Goal: Find specific page/section: Find specific page/section

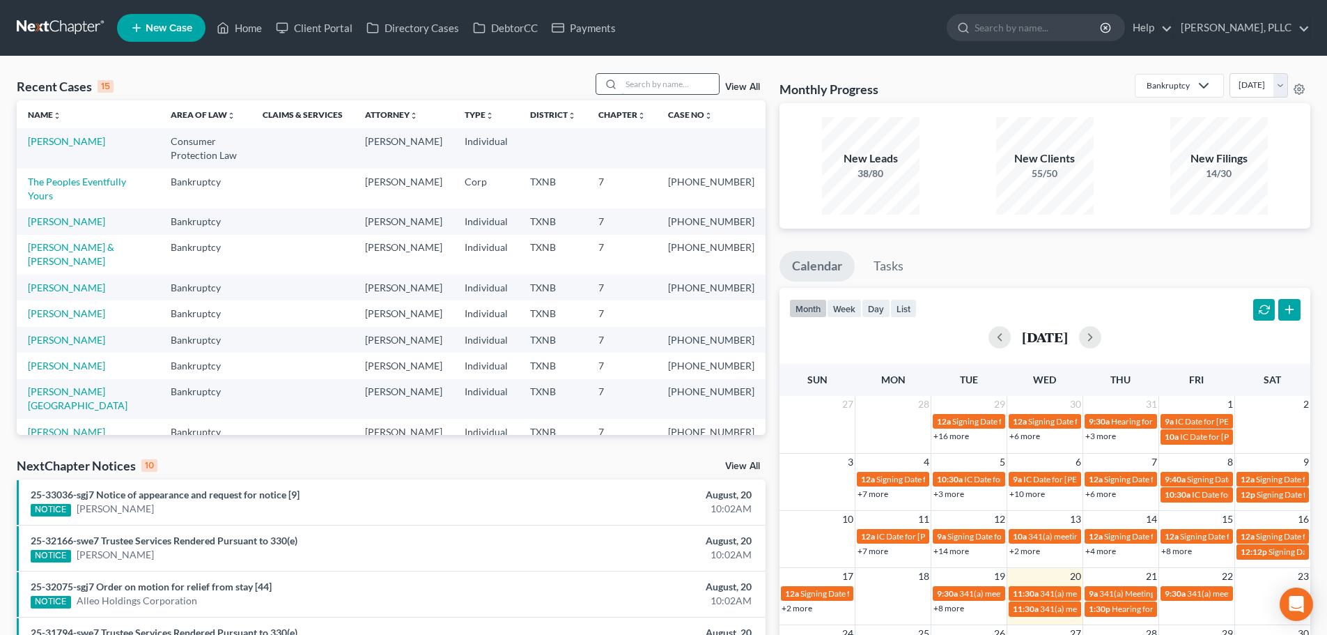
click at [641, 85] on input "search" at bounding box center [670, 84] width 98 height 20
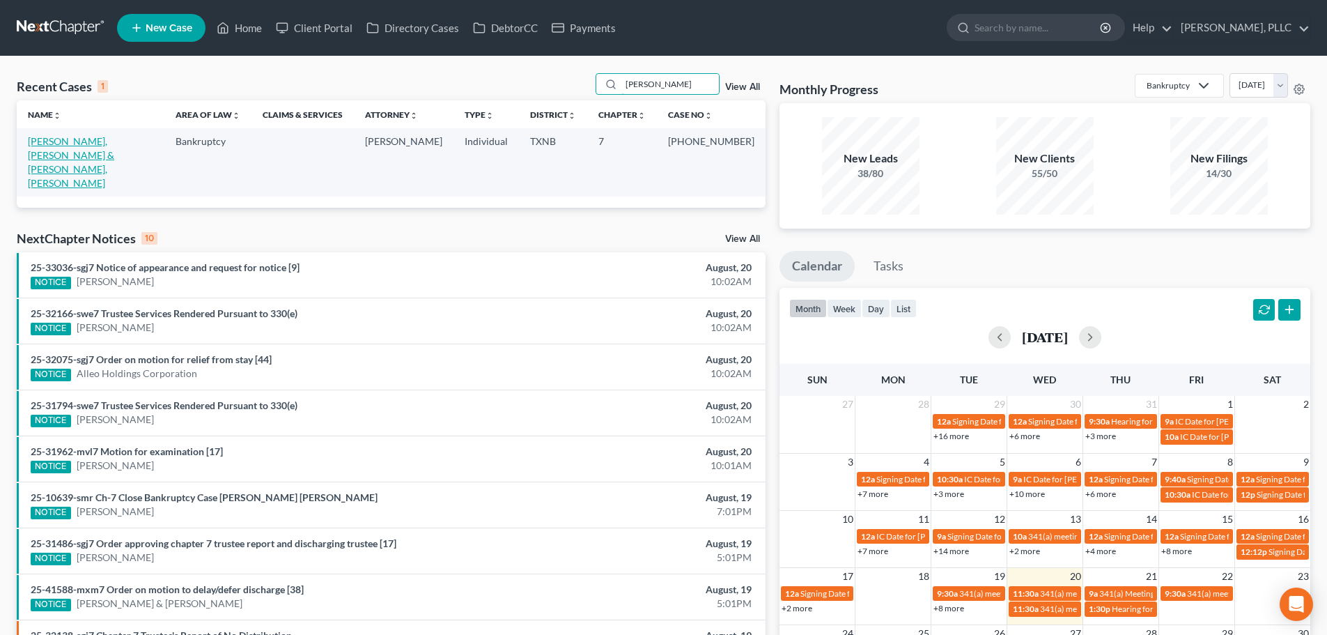
type input "[PERSON_NAME]"
click at [104, 142] on link "[PERSON_NAME], [PERSON_NAME] & [PERSON_NAME], [PERSON_NAME]" at bounding box center [71, 162] width 86 height 54
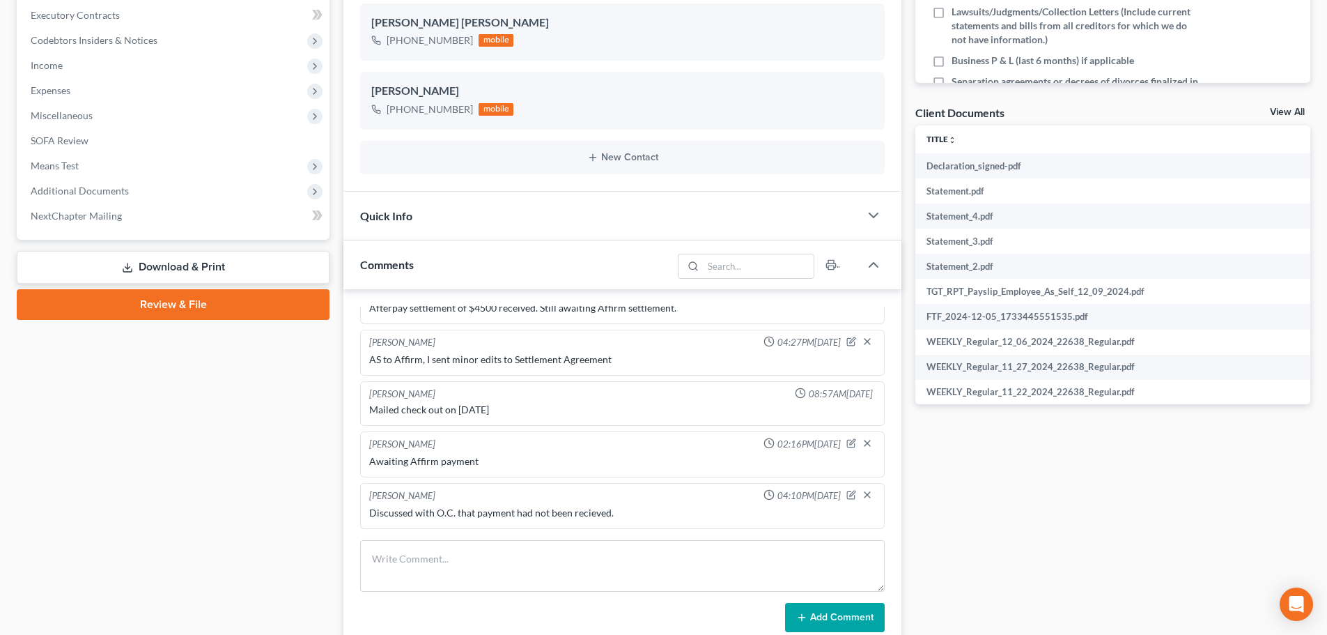
scroll to position [488, 0]
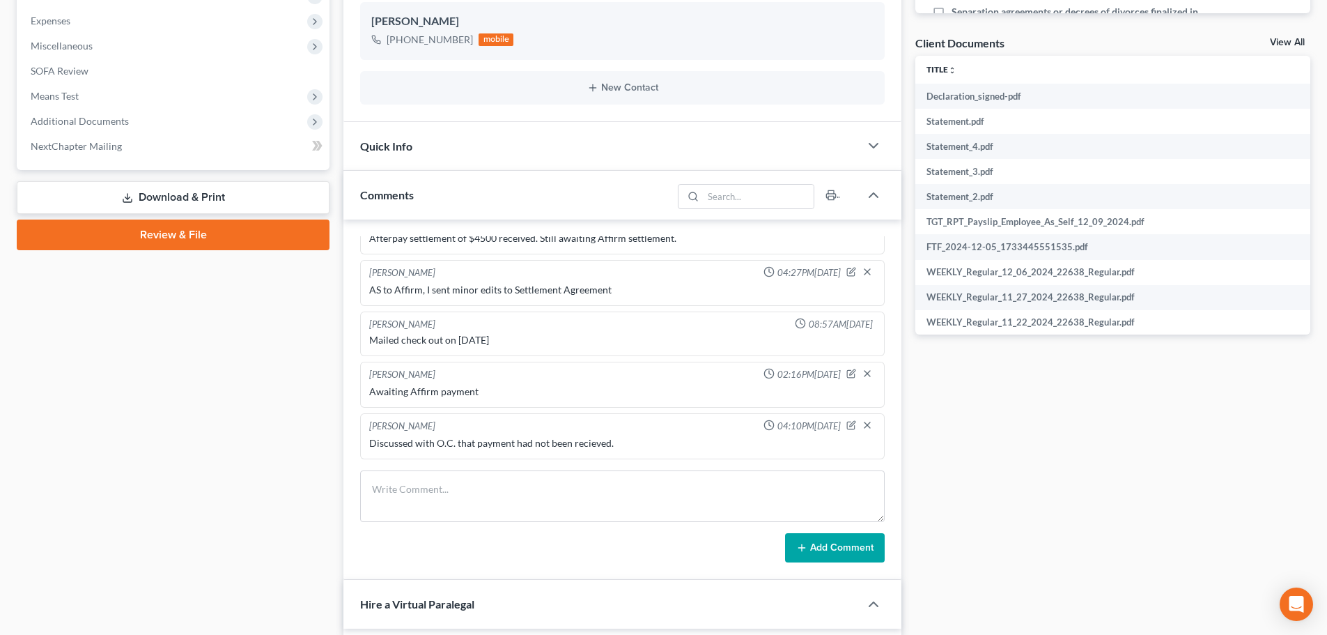
click at [141, 366] on div "Case Dashboard Payments Invoices Payments Payments Credit Report Client Profile" at bounding box center [173, 623] width 327 height 1954
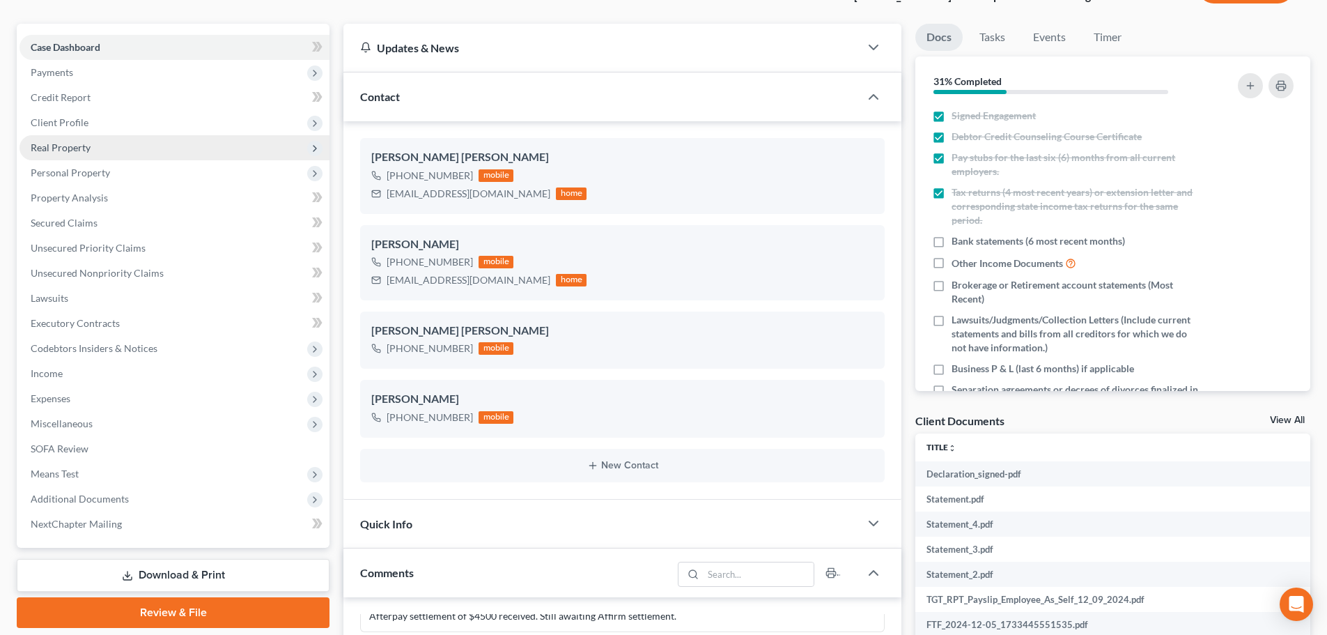
scroll to position [0, 0]
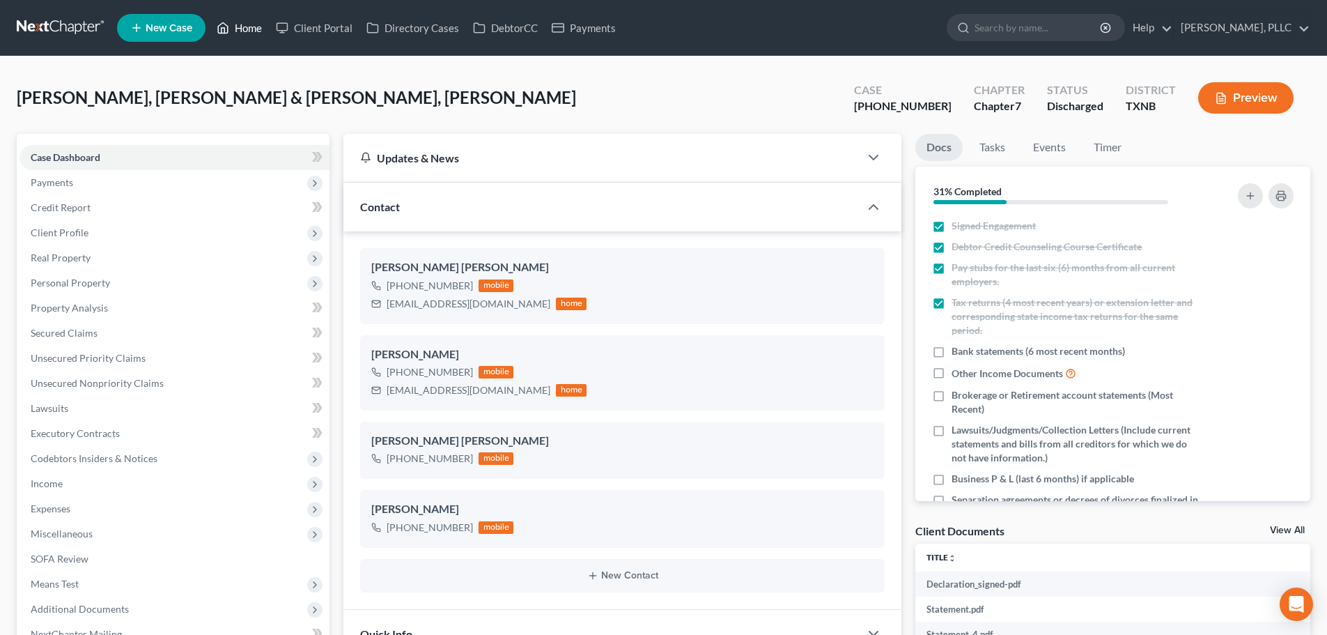
click at [254, 32] on link "Home" at bounding box center [239, 27] width 59 height 25
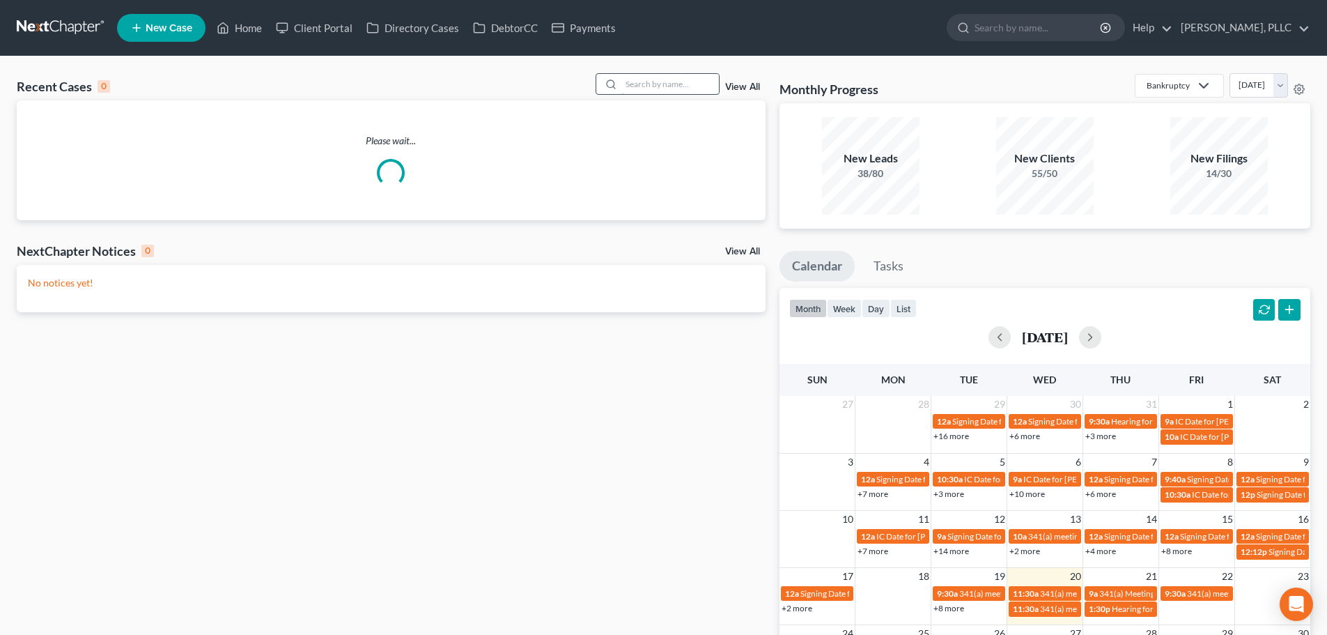
click at [657, 83] on input "search" at bounding box center [670, 84] width 98 height 20
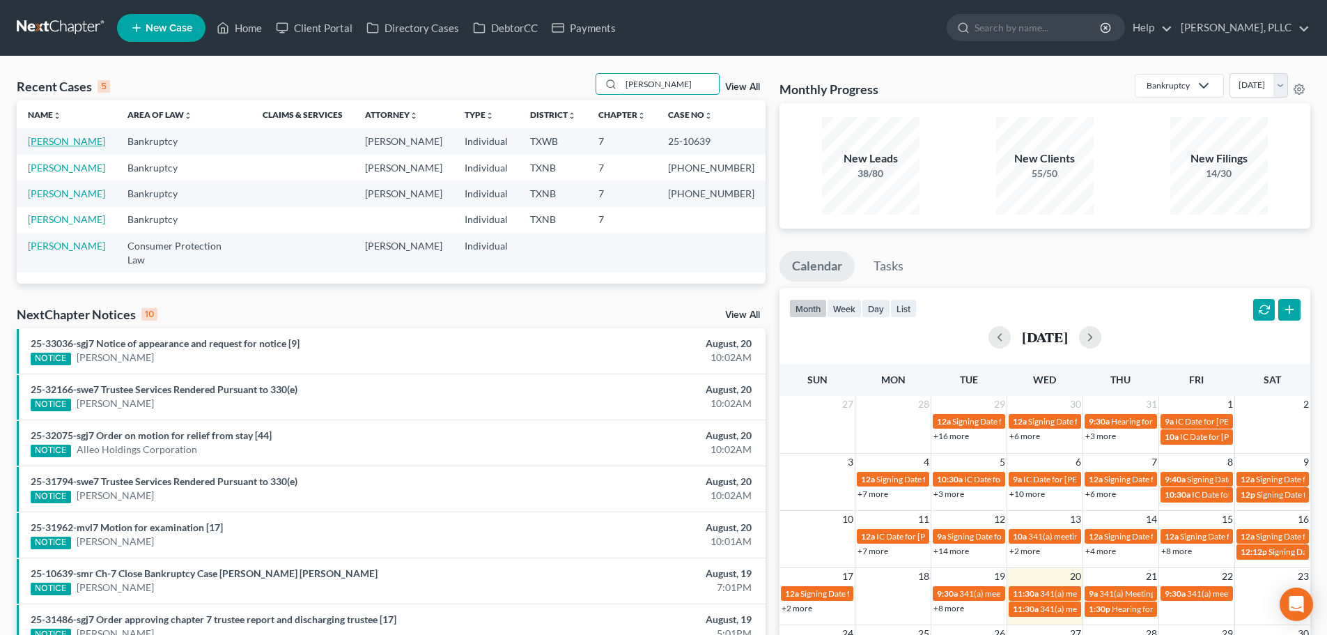
type input "[PERSON_NAME]"
click at [81, 143] on link "[PERSON_NAME]" at bounding box center [66, 141] width 77 height 12
select select "4"
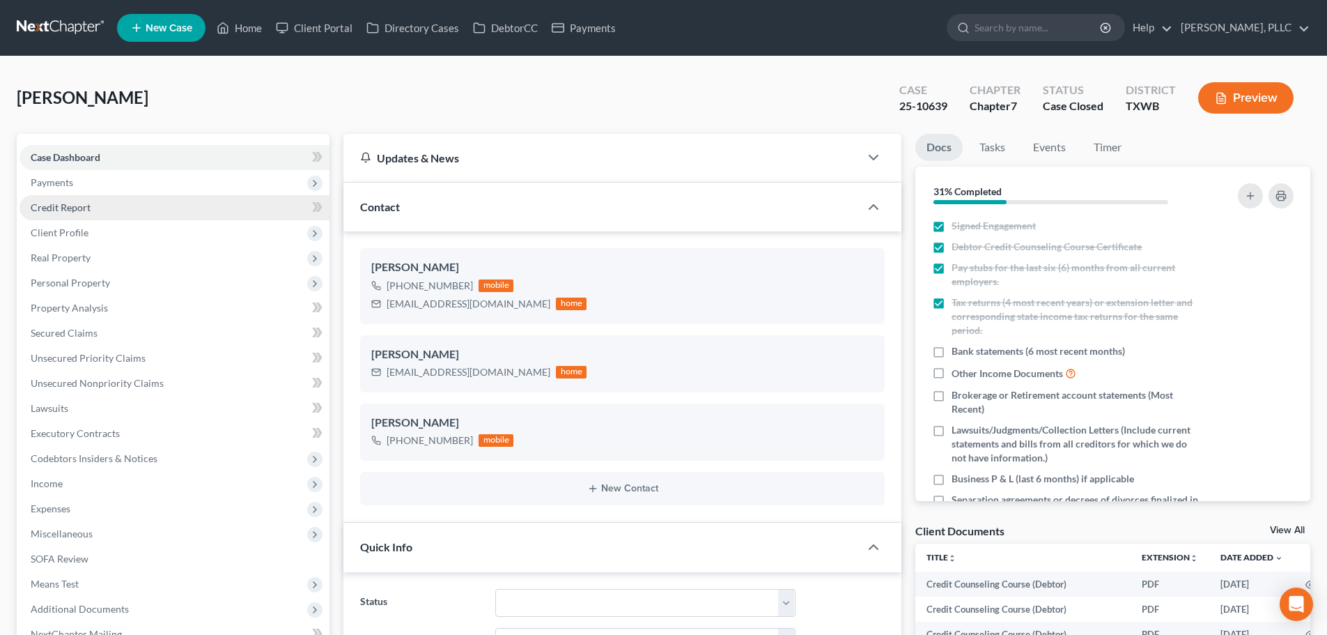
scroll to position [3436, 0]
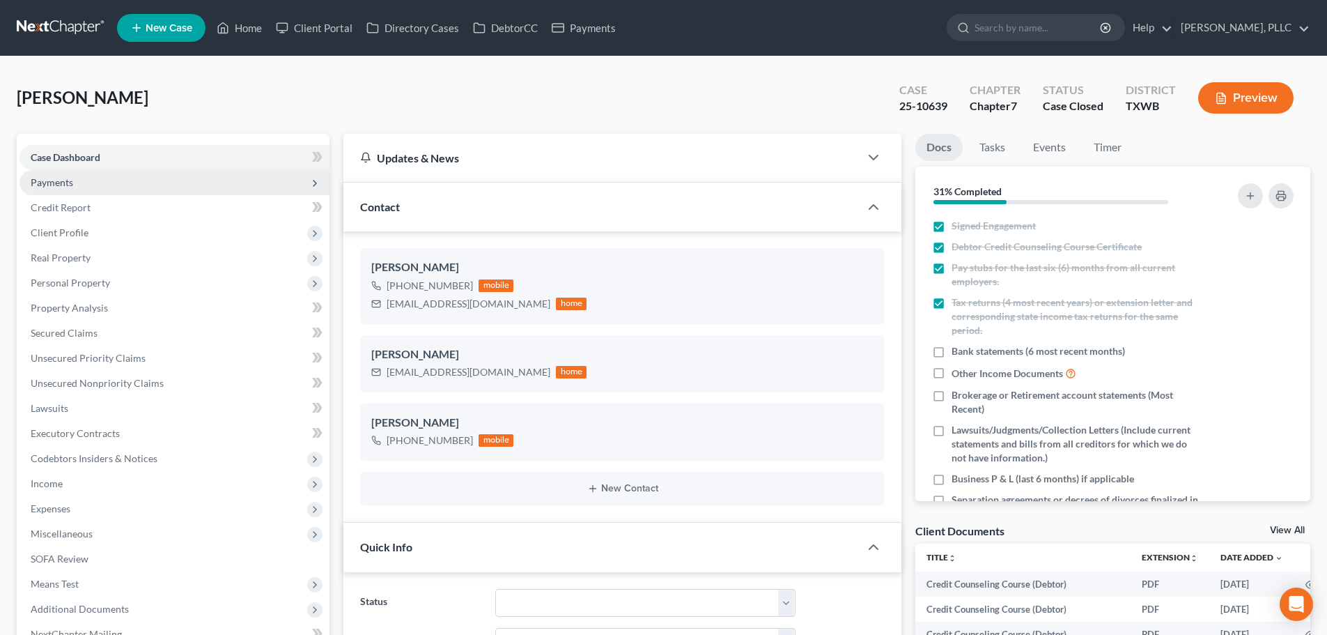
click at [60, 182] on span "Payments" at bounding box center [52, 182] width 42 height 12
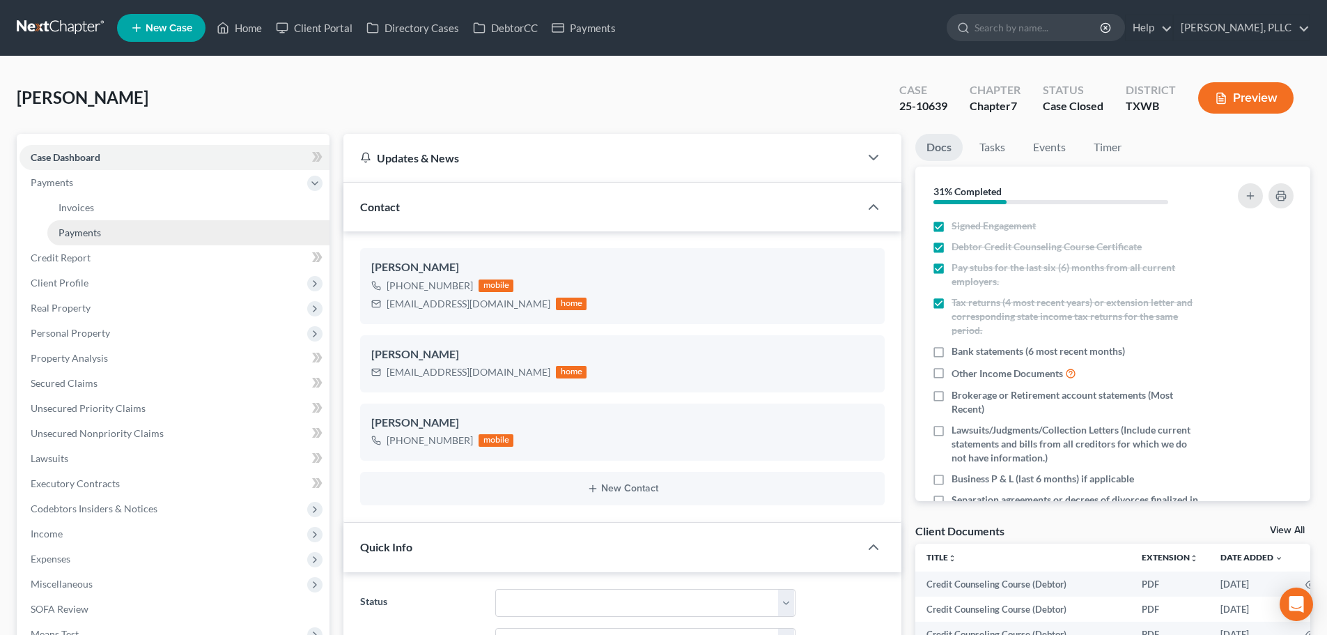
click at [71, 234] on span "Payments" at bounding box center [80, 232] width 42 height 12
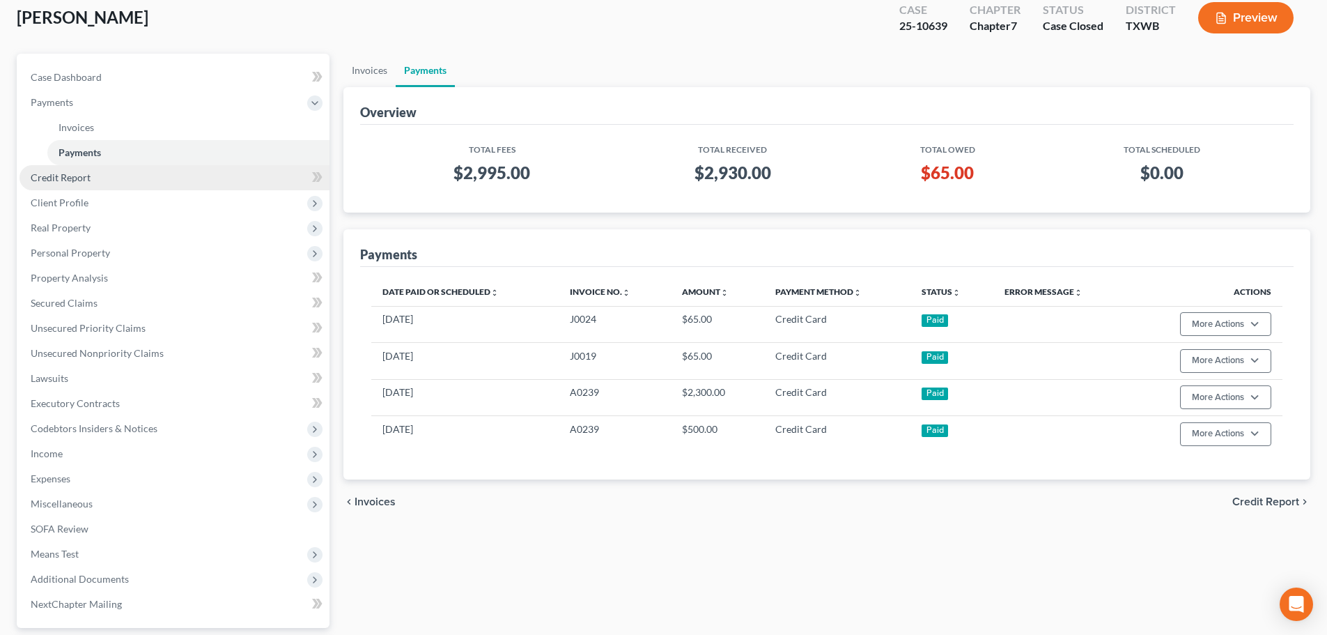
scroll to position [206, 0]
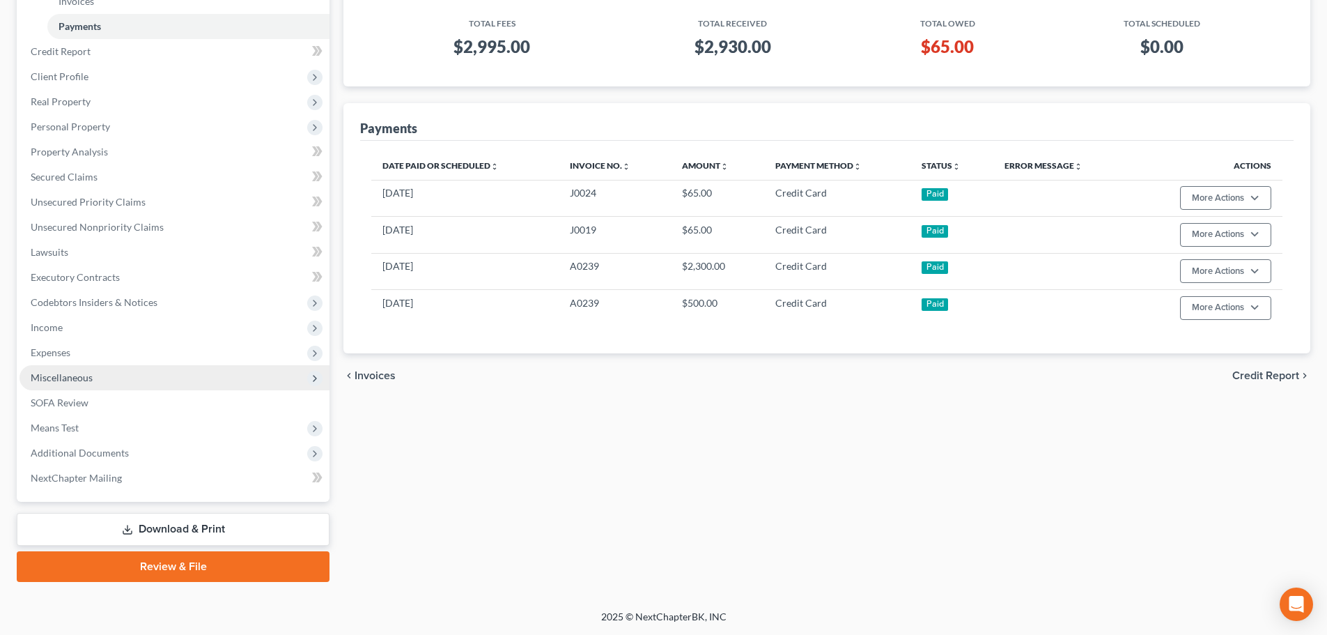
click at [66, 380] on span "Miscellaneous" at bounding box center [62, 377] width 62 height 12
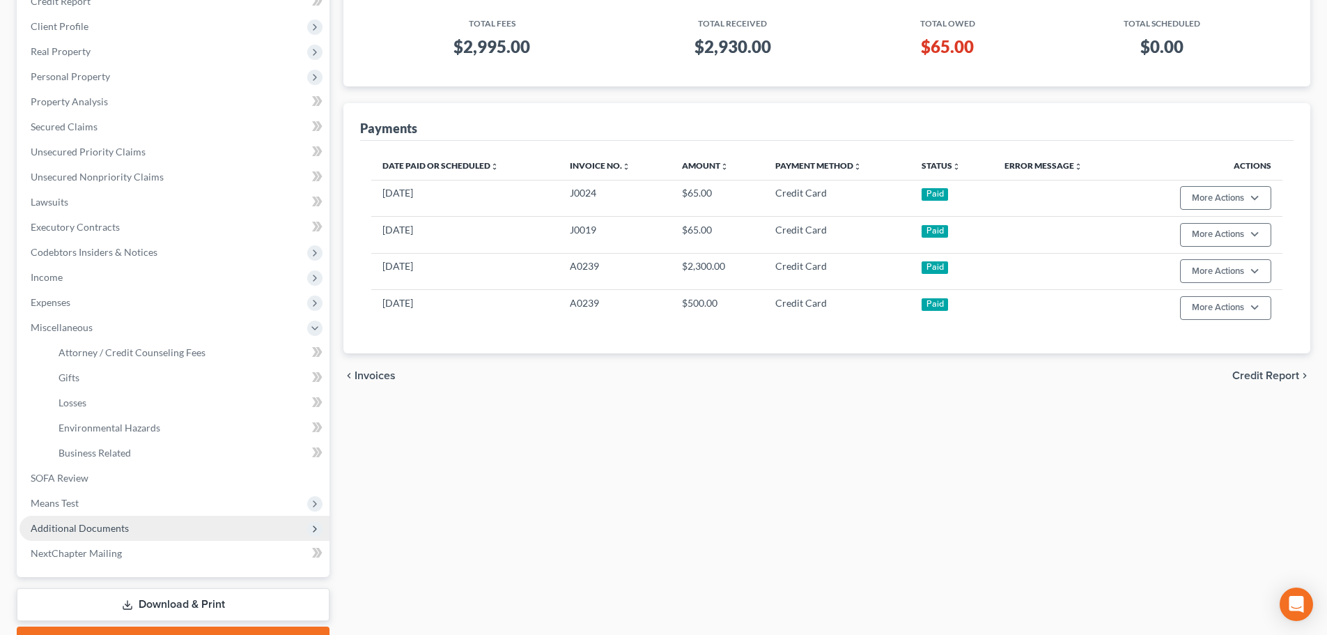
click at [78, 525] on span "Additional Documents" at bounding box center [80, 528] width 98 height 12
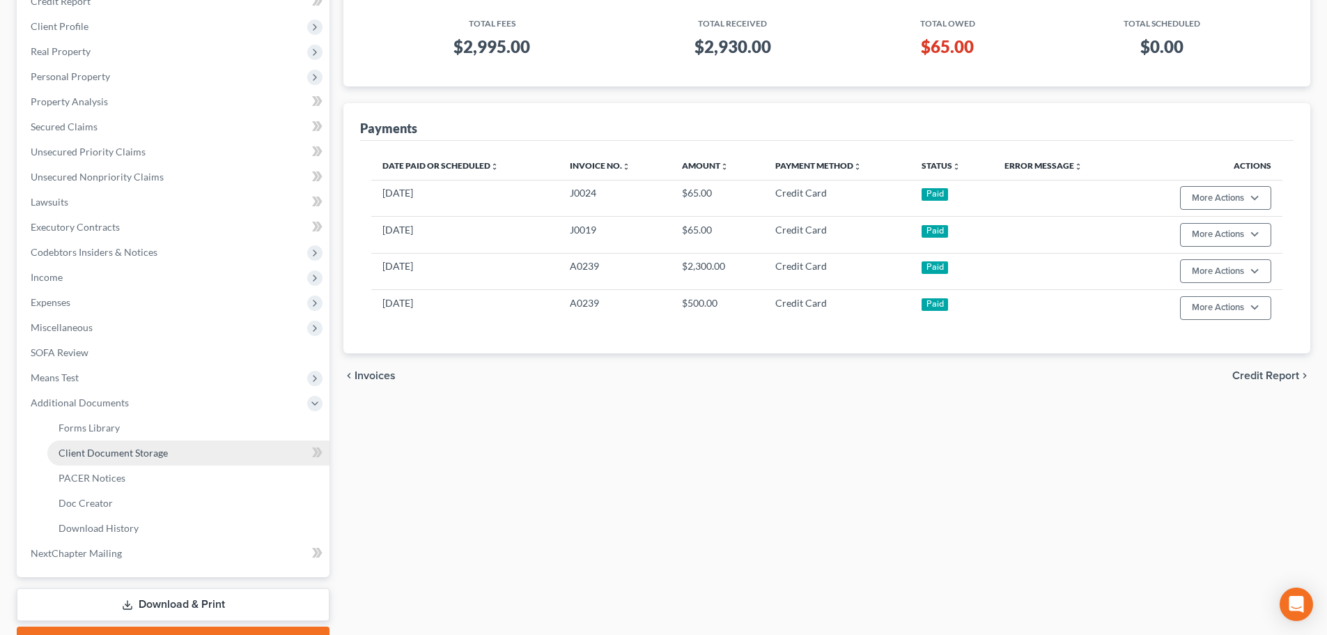
click at [75, 452] on span "Client Document Storage" at bounding box center [113, 453] width 109 height 12
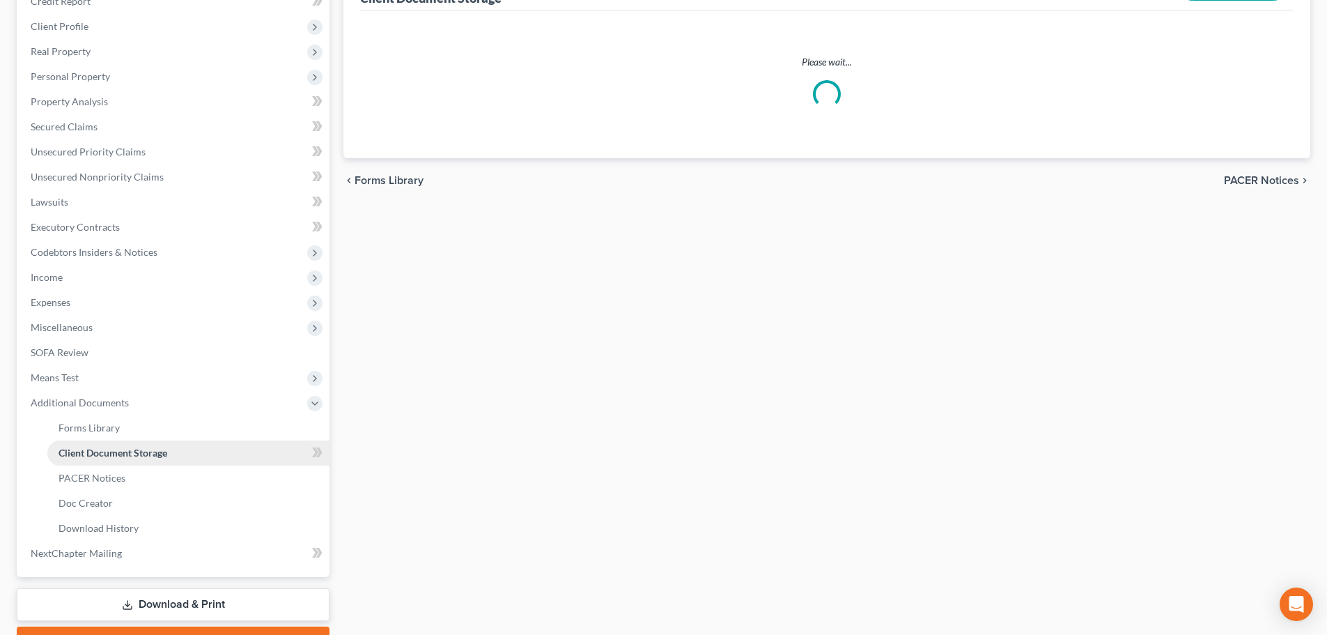
scroll to position [25, 0]
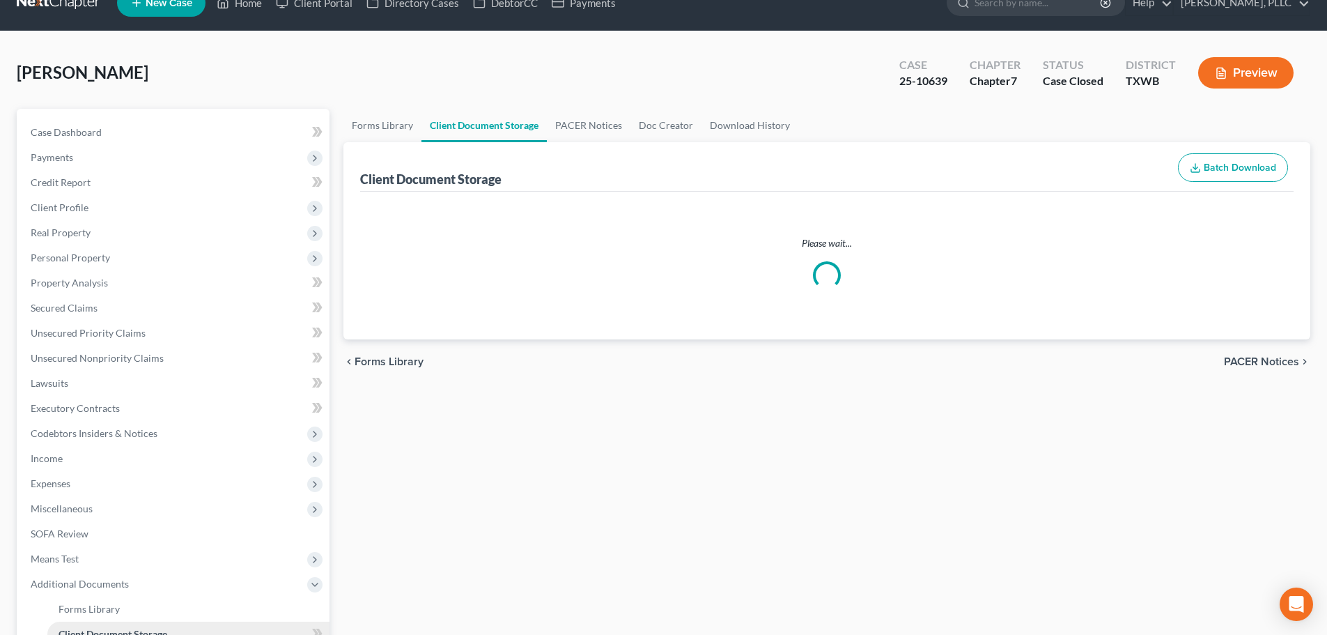
select select "0"
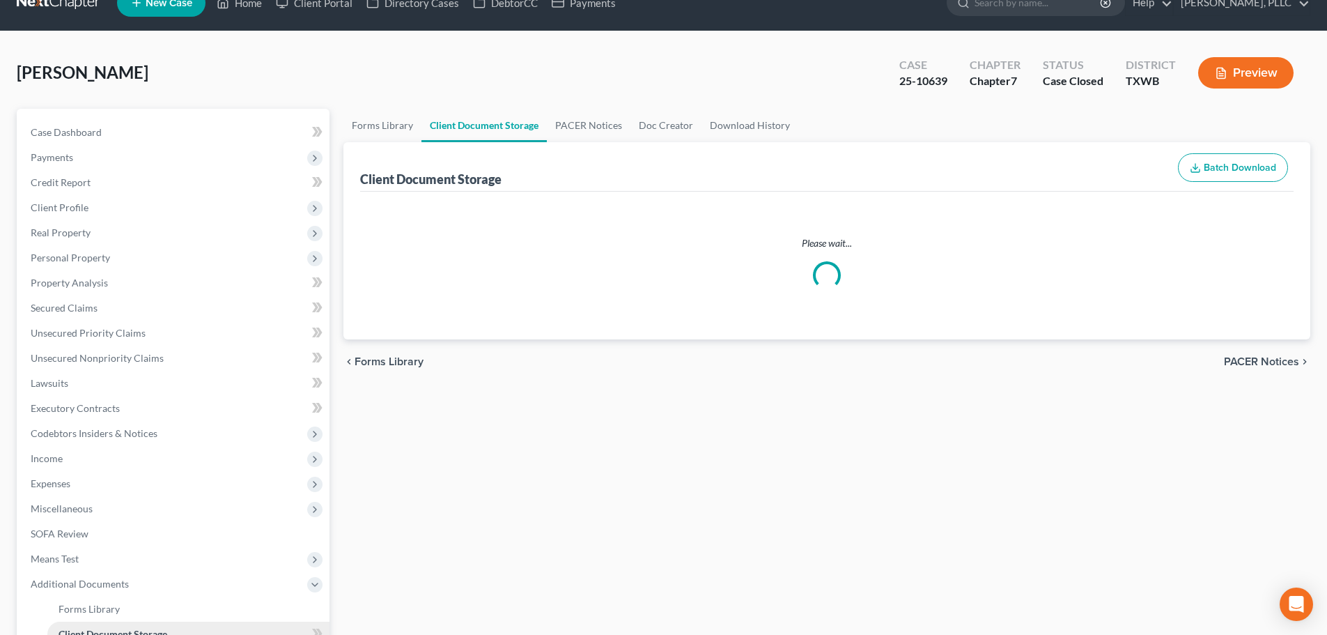
select select "0"
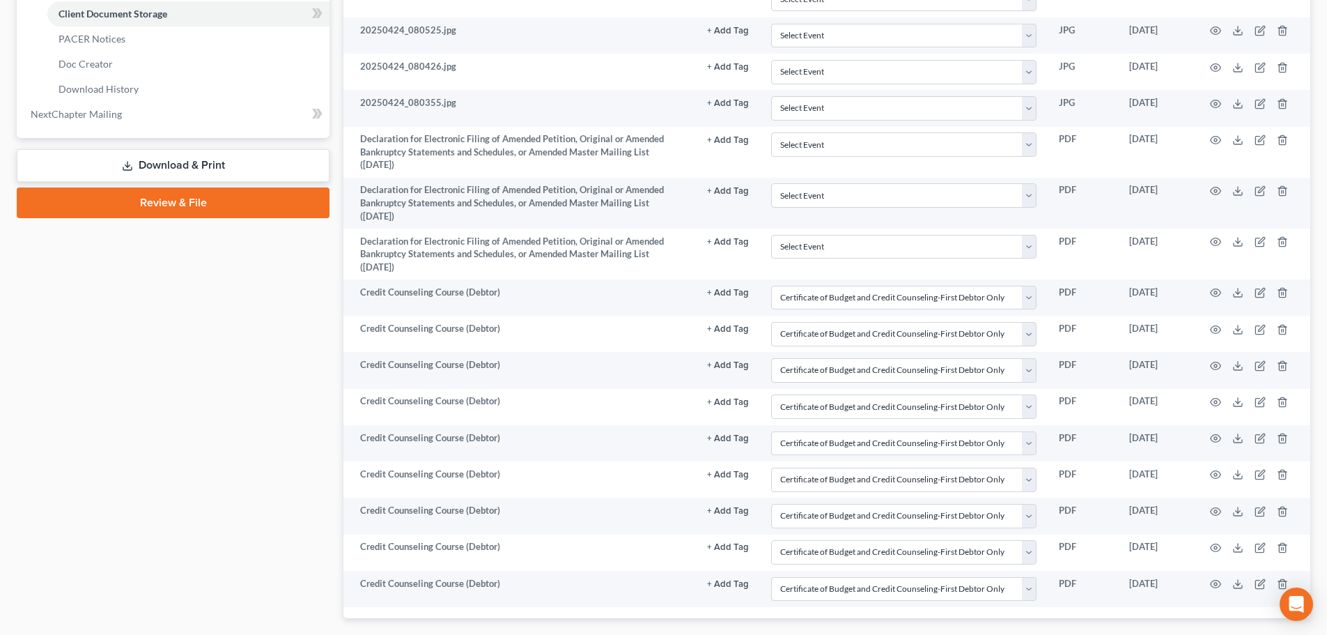
scroll to position [726, 0]
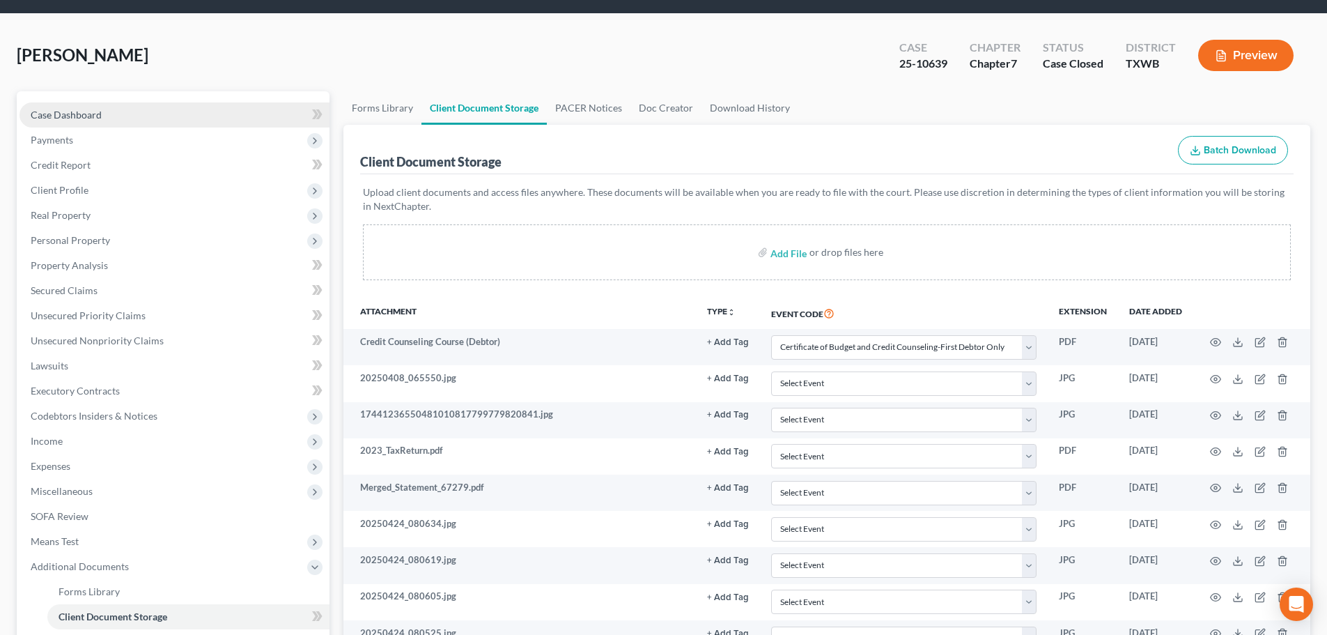
scroll to position [0, 0]
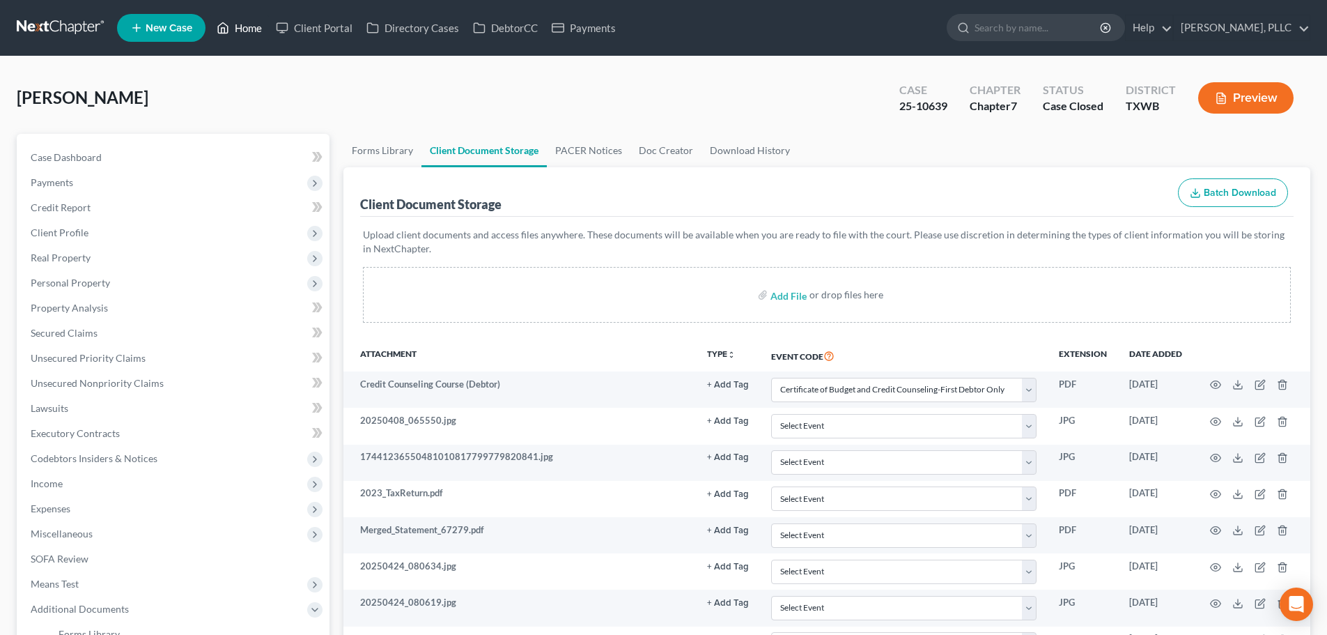
click at [256, 28] on link "Home" at bounding box center [239, 27] width 59 height 25
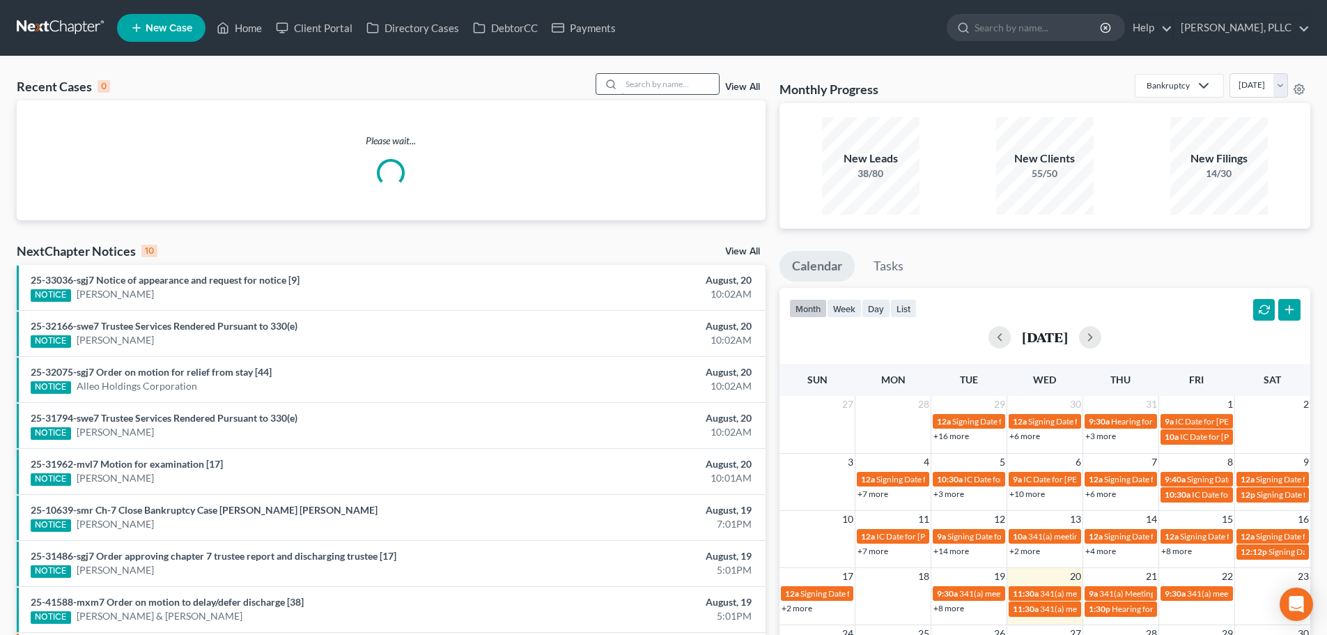
click at [653, 81] on input "search" at bounding box center [670, 84] width 98 height 20
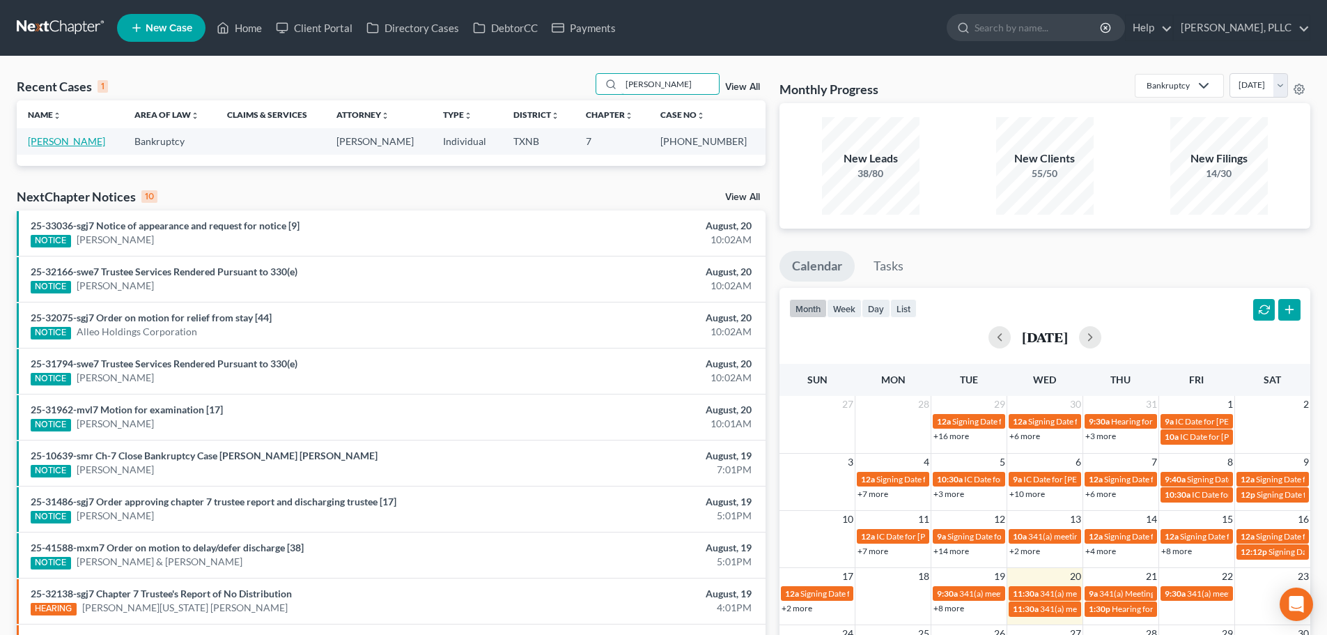
type input "[PERSON_NAME]"
click at [85, 143] on link "[PERSON_NAME]" at bounding box center [66, 141] width 77 height 12
select select "4"
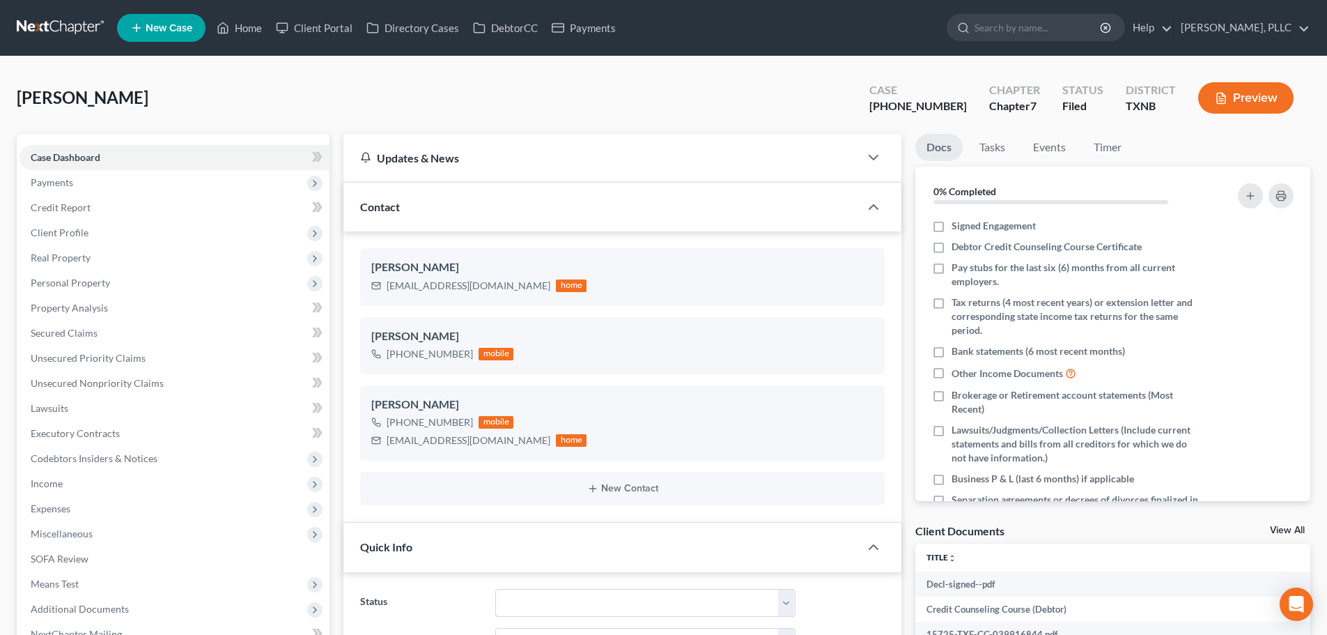
scroll to position [645, 0]
click at [316, 86] on div "[PERSON_NAME] Upgraded Case [PHONE_NUMBER] Chapter Chapter 7 Status [GEOGRAPHIC…" at bounding box center [664, 103] width 1294 height 61
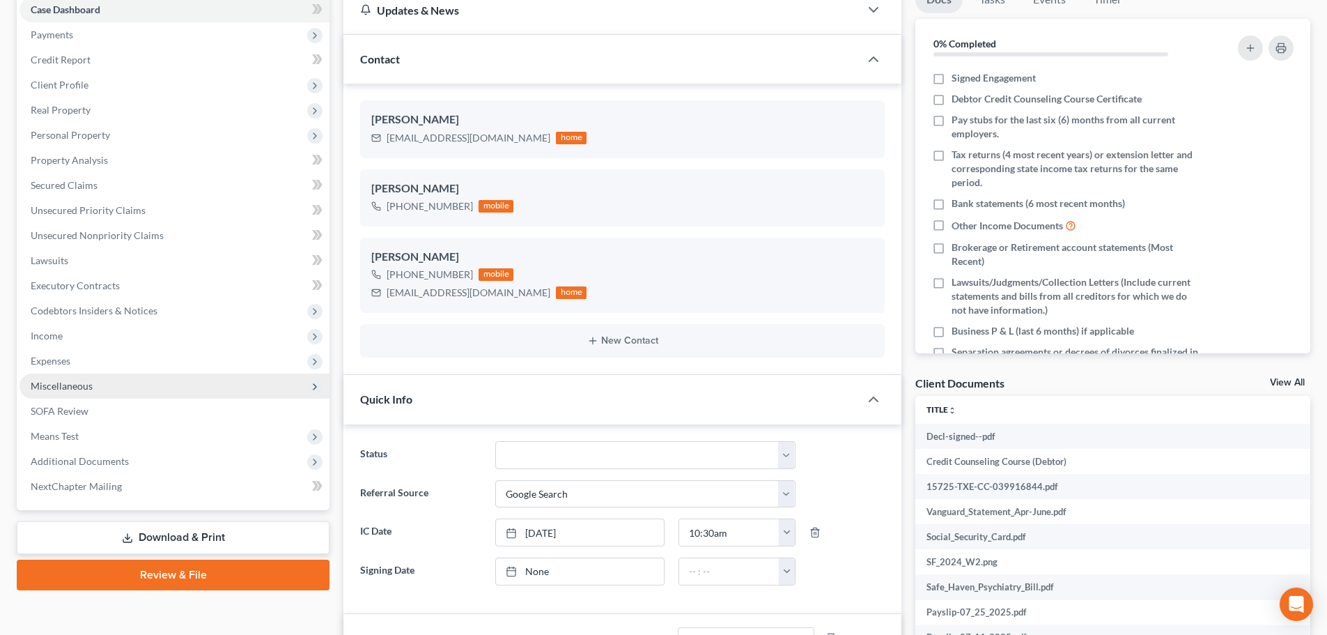
scroll to position [139, 0]
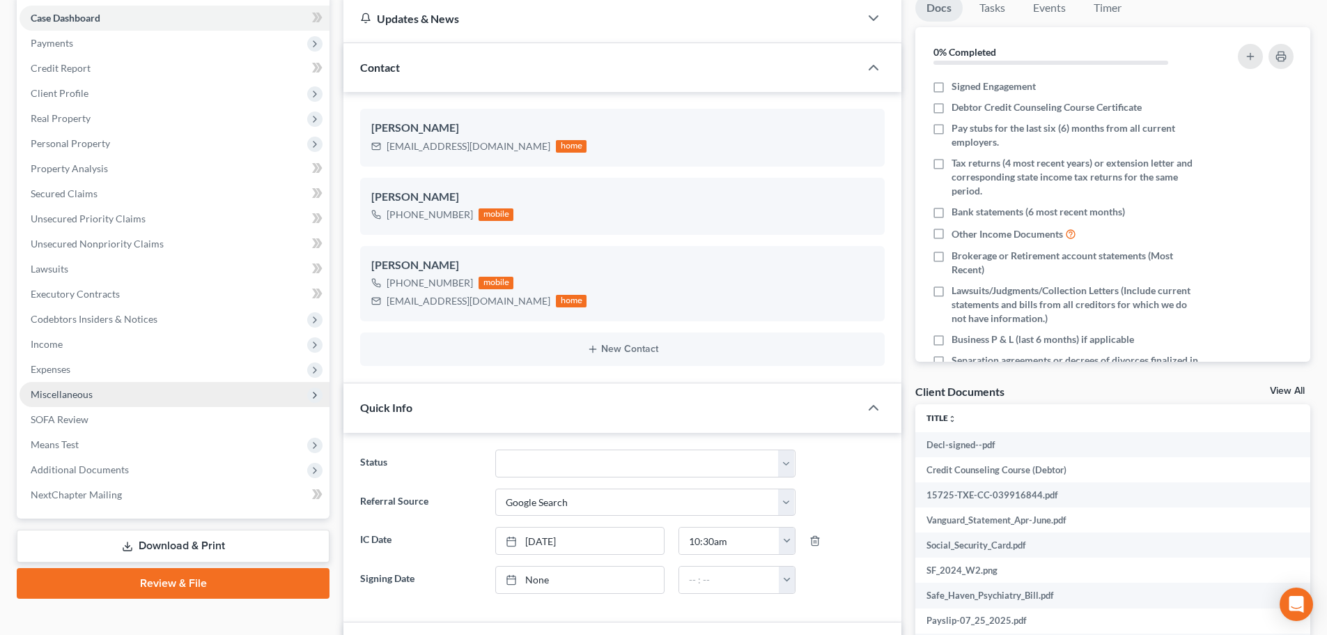
click at [74, 398] on span "Miscellaneous" at bounding box center [62, 394] width 62 height 12
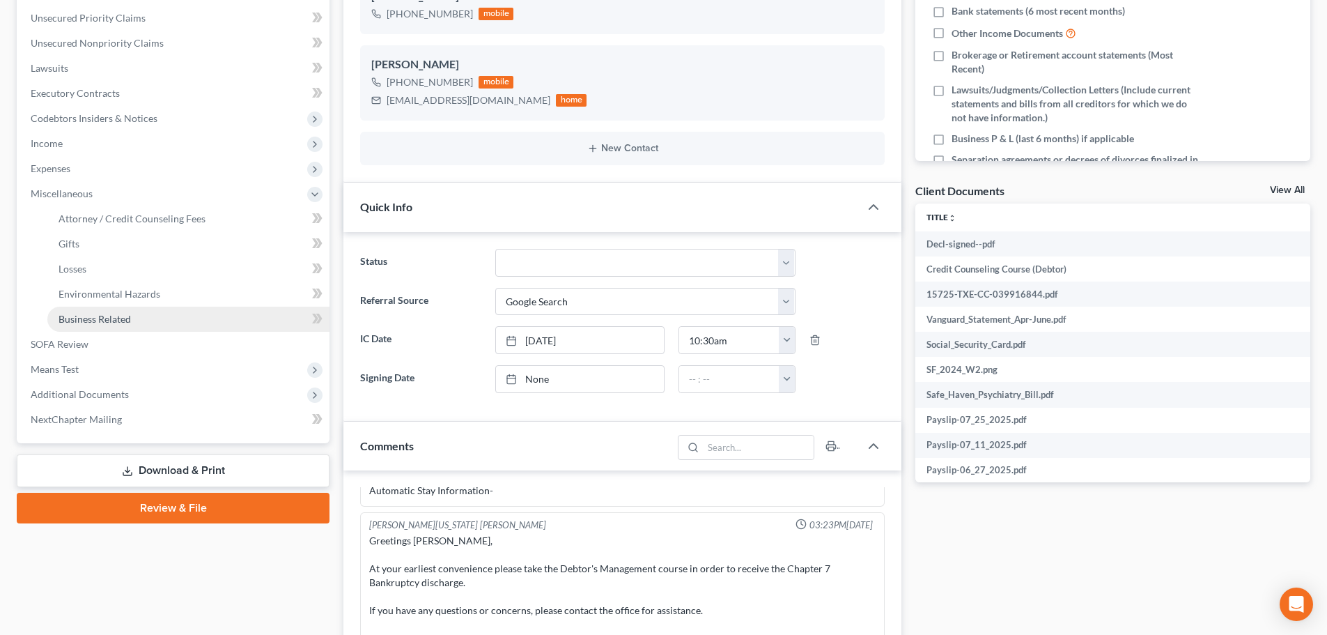
scroll to position [348, 0]
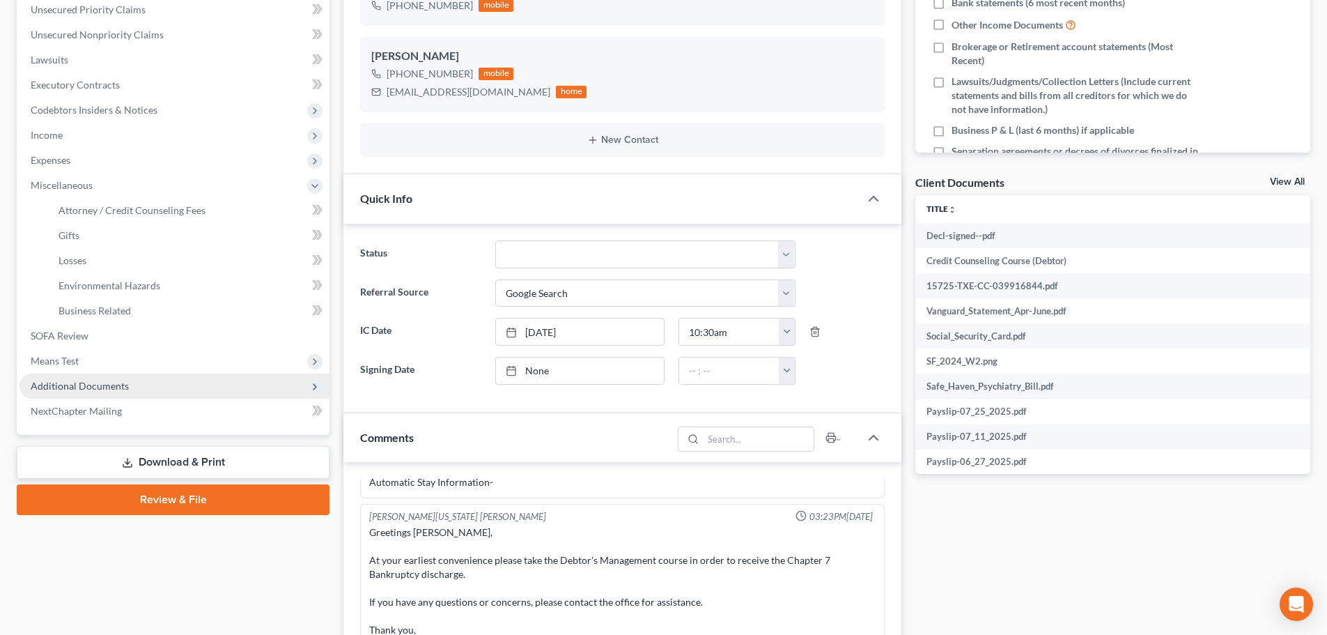
click at [87, 390] on span "Additional Documents" at bounding box center [80, 386] width 98 height 12
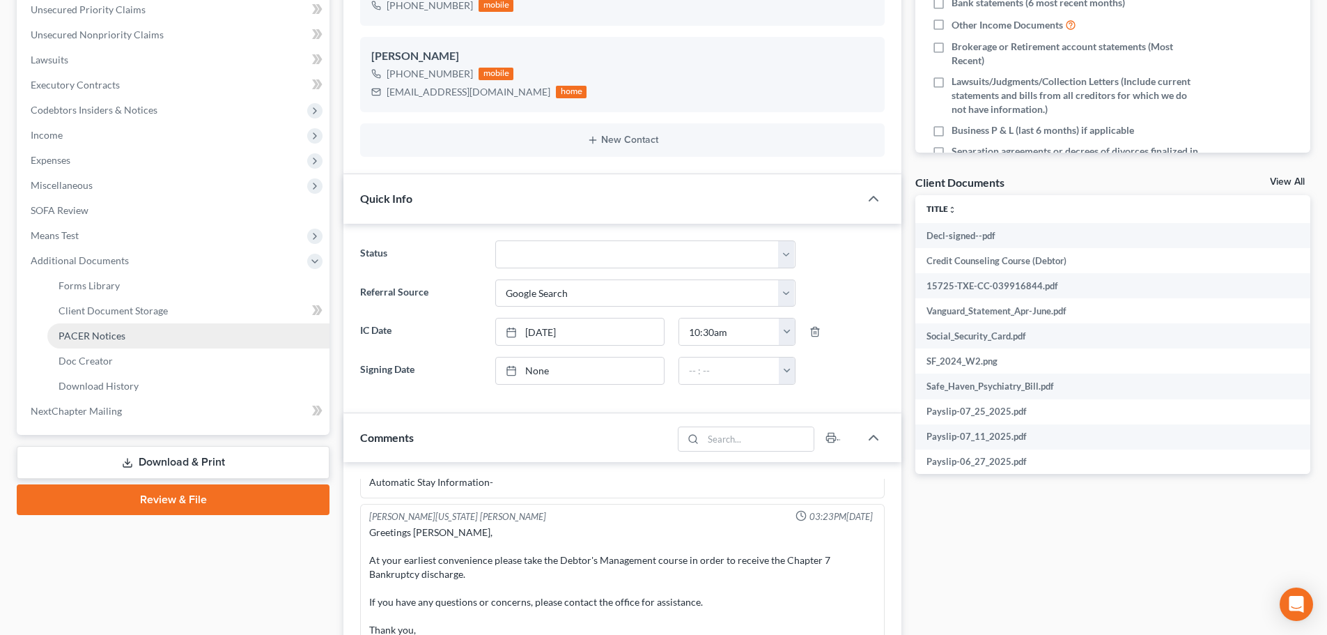
click at [99, 339] on span "PACER Notices" at bounding box center [92, 335] width 67 height 12
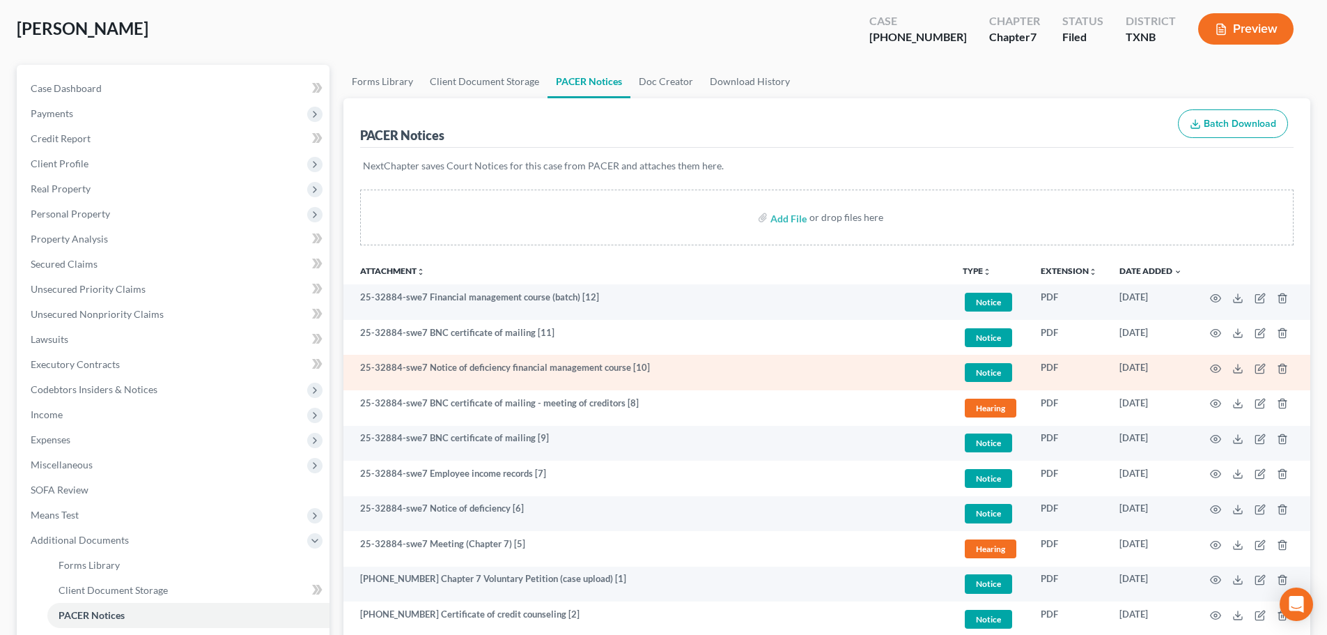
scroll to position [279, 0]
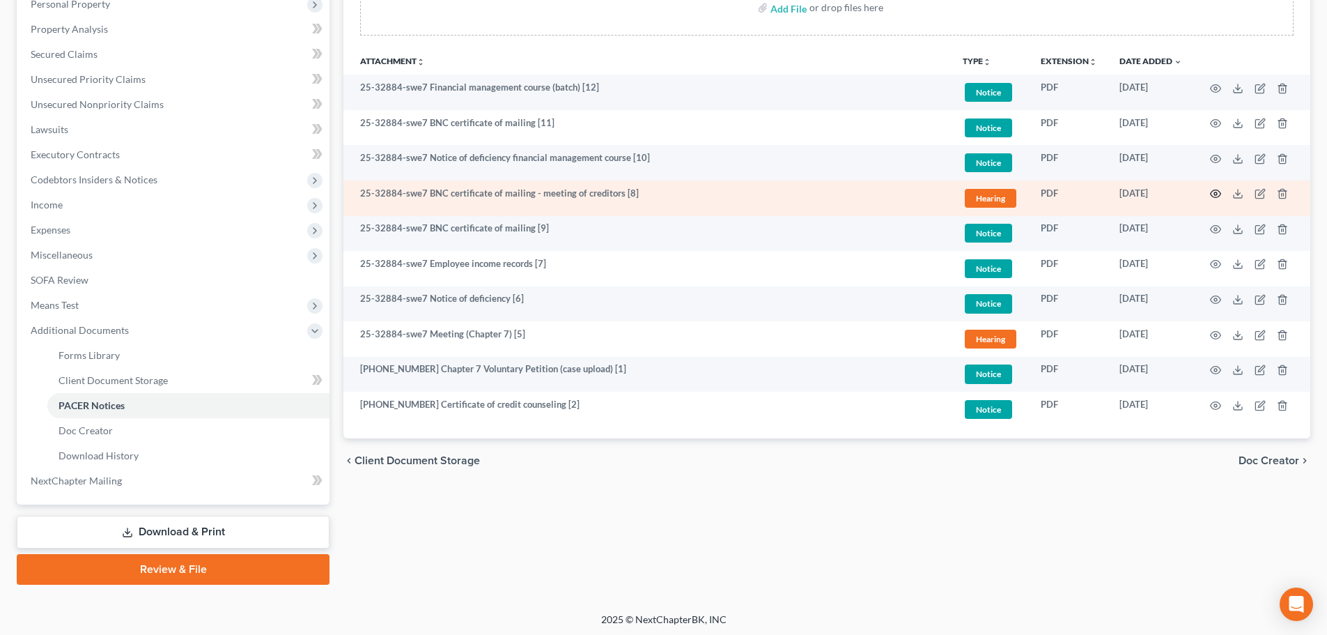
click at [1212, 194] on icon "button" at bounding box center [1215, 193] width 11 height 11
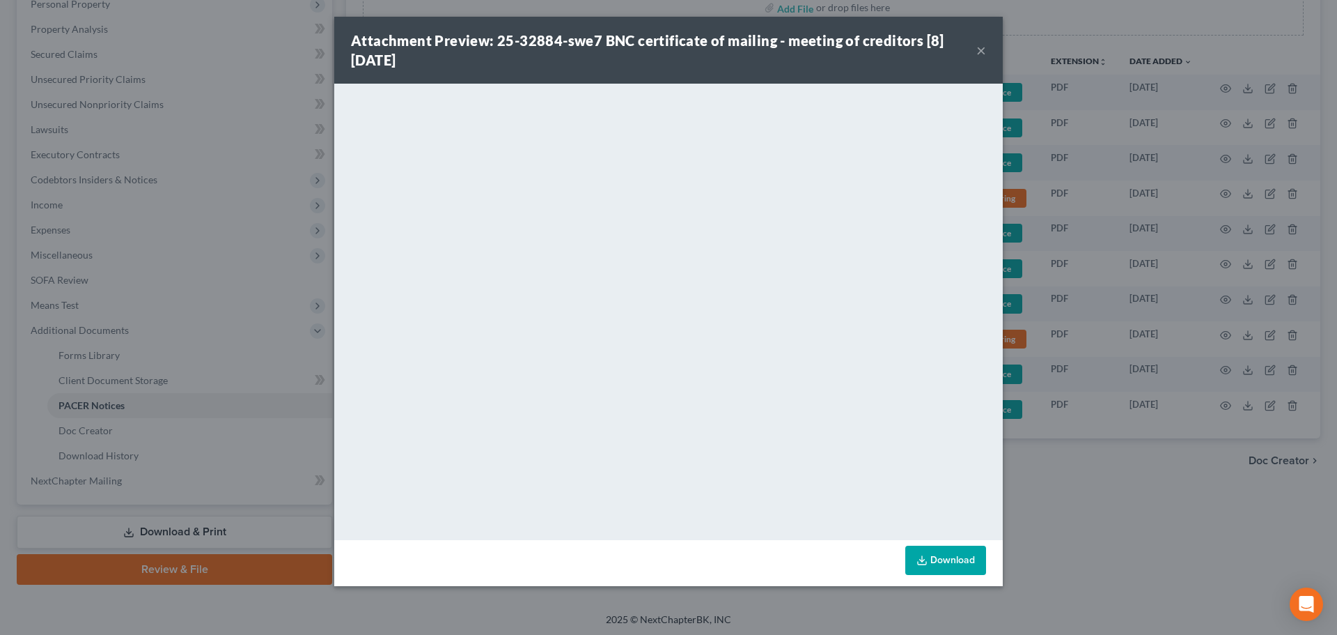
click at [980, 50] on button "×" at bounding box center [982, 50] width 10 height 17
